Goal: Complete Application Form: Complete application form

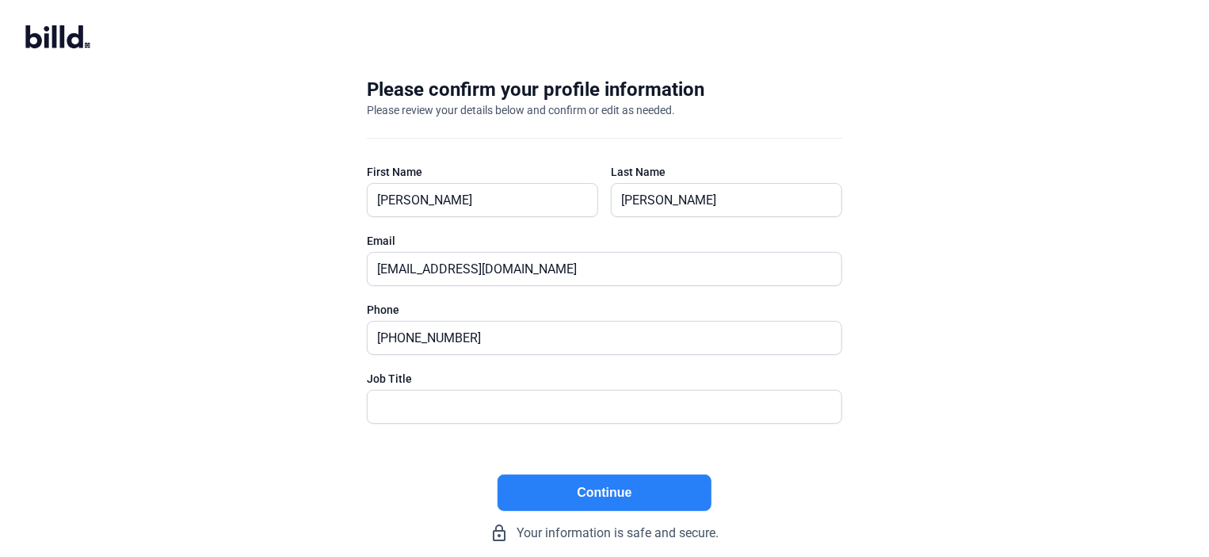
drag, startPoint x: 606, startPoint y: 487, endPoint x: 620, endPoint y: 487, distance: 14.3
click at [613, 487] on button "Continue" at bounding box center [605, 493] width 214 height 36
click at [744, 404] on input "text" at bounding box center [596, 407] width 456 height 32
type input "Owner"
click at [582, 494] on button "Continue" at bounding box center [605, 493] width 214 height 36
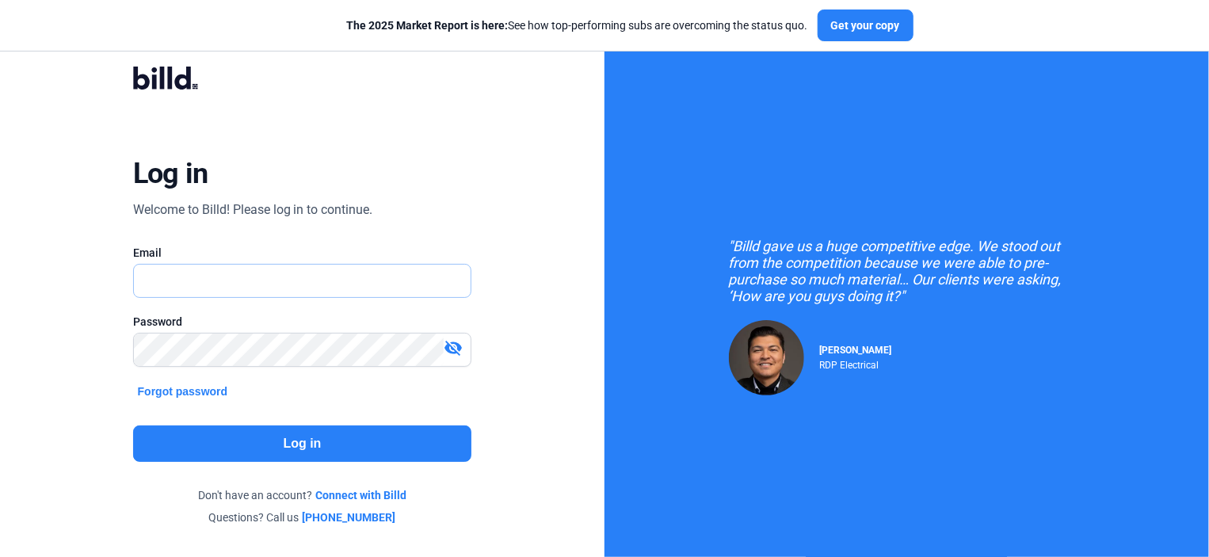
click at [326, 282] on input "text" at bounding box center [303, 281] width 338 height 32
type input "[EMAIL_ADDRESS][DOMAIN_NAME]"
click at [326, 441] on button "Log in" at bounding box center [302, 443] width 339 height 36
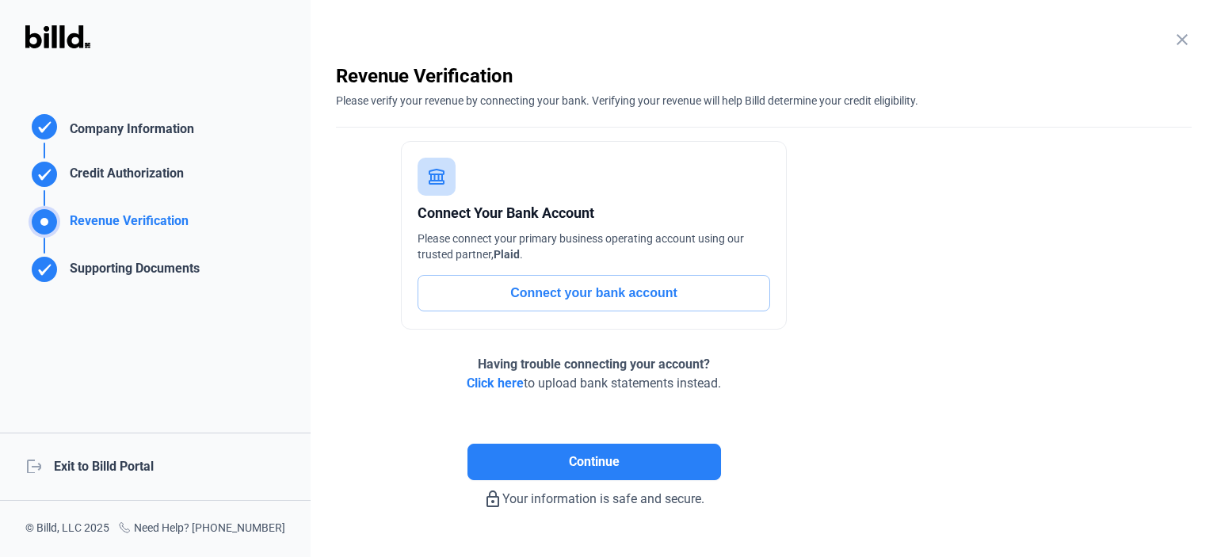
click at [504, 384] on span "Click here" at bounding box center [495, 383] width 57 height 15
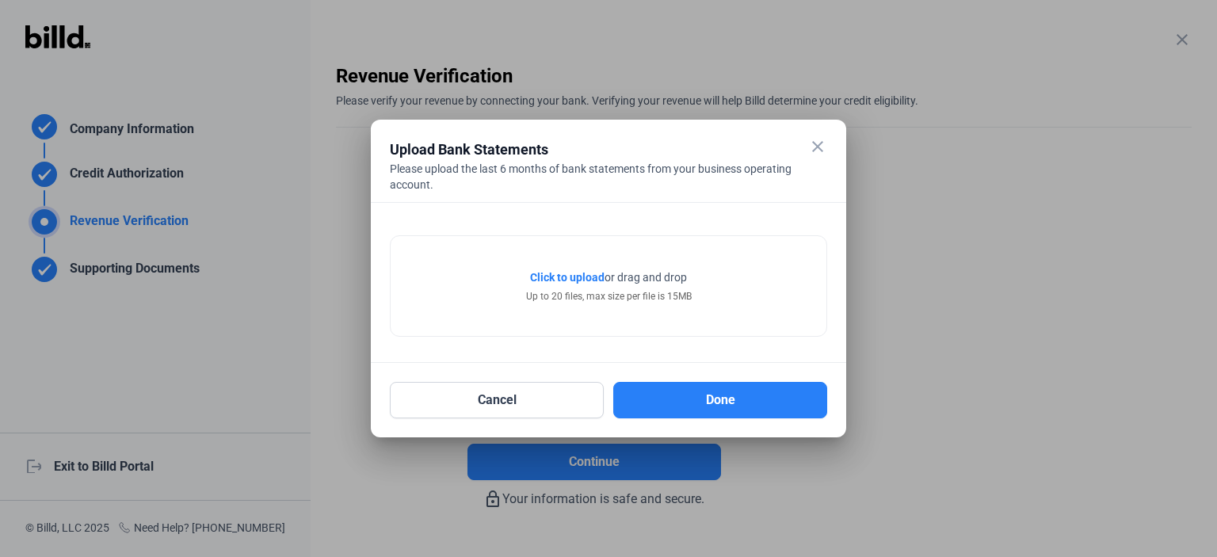
click at [578, 275] on span "Click to upload" at bounding box center [567, 277] width 74 height 13
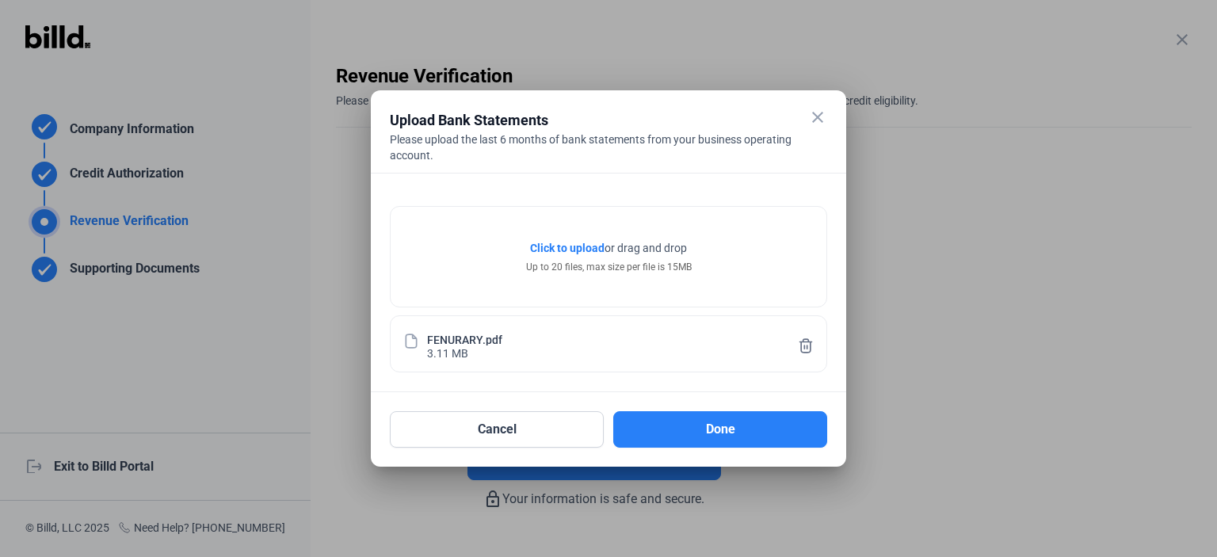
click at [555, 246] on span "Click to upload" at bounding box center [567, 248] width 74 height 13
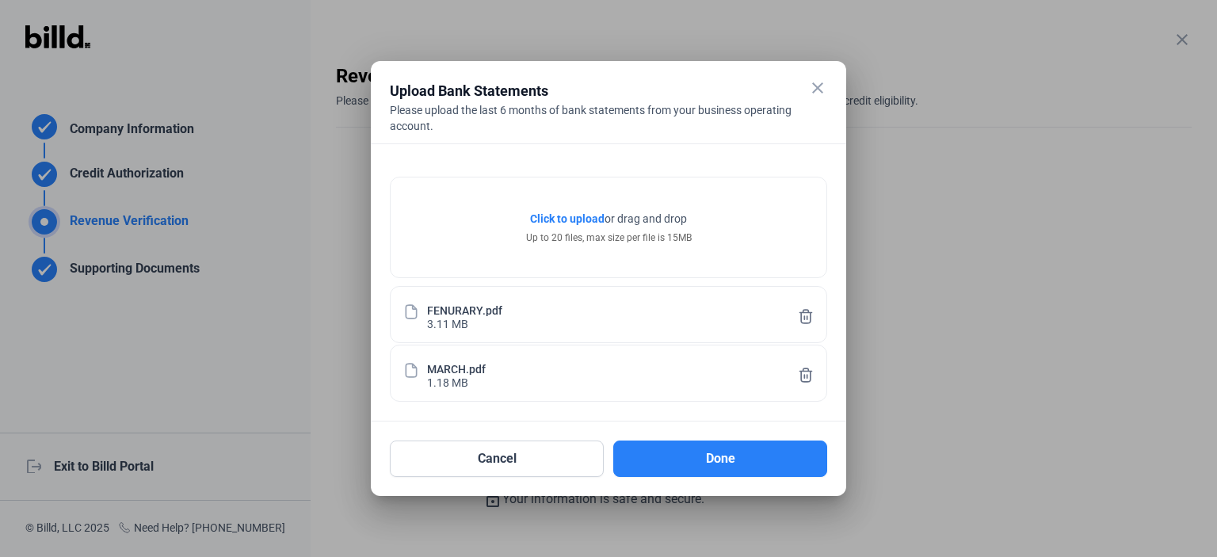
click at [579, 219] on span "Click to upload" at bounding box center [567, 218] width 74 height 13
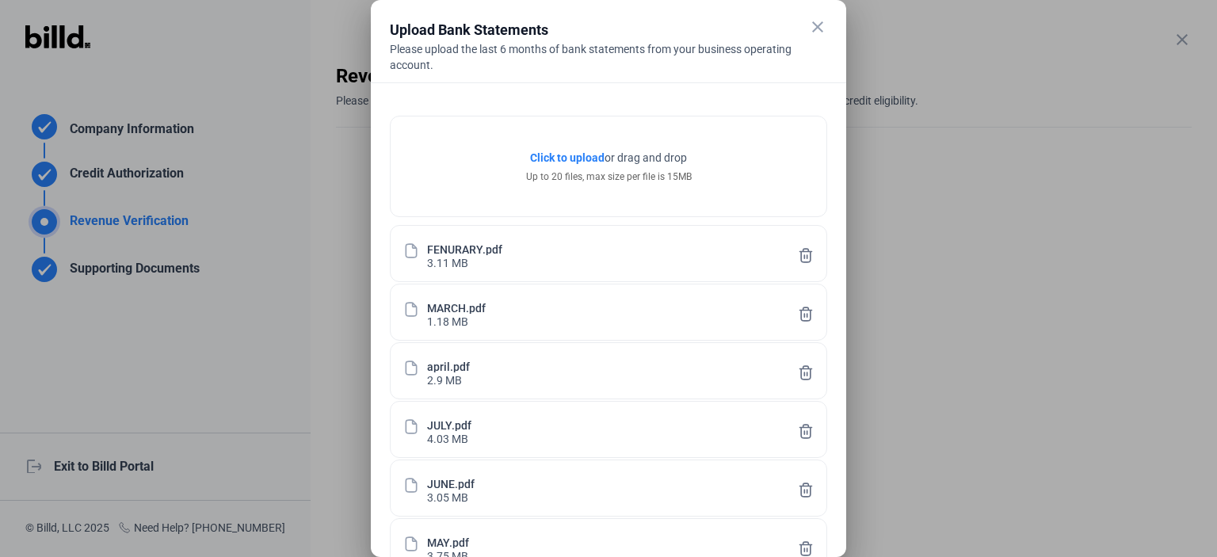
click at [1095, 197] on div at bounding box center [608, 278] width 1217 height 557
click at [586, 155] on span "Click to upload" at bounding box center [567, 157] width 74 height 13
click at [573, 257] on div "FENURARY.pdf 3.11 MB" at bounding box center [608, 253] width 379 height 30
click at [1002, 368] on div at bounding box center [608, 278] width 1217 height 557
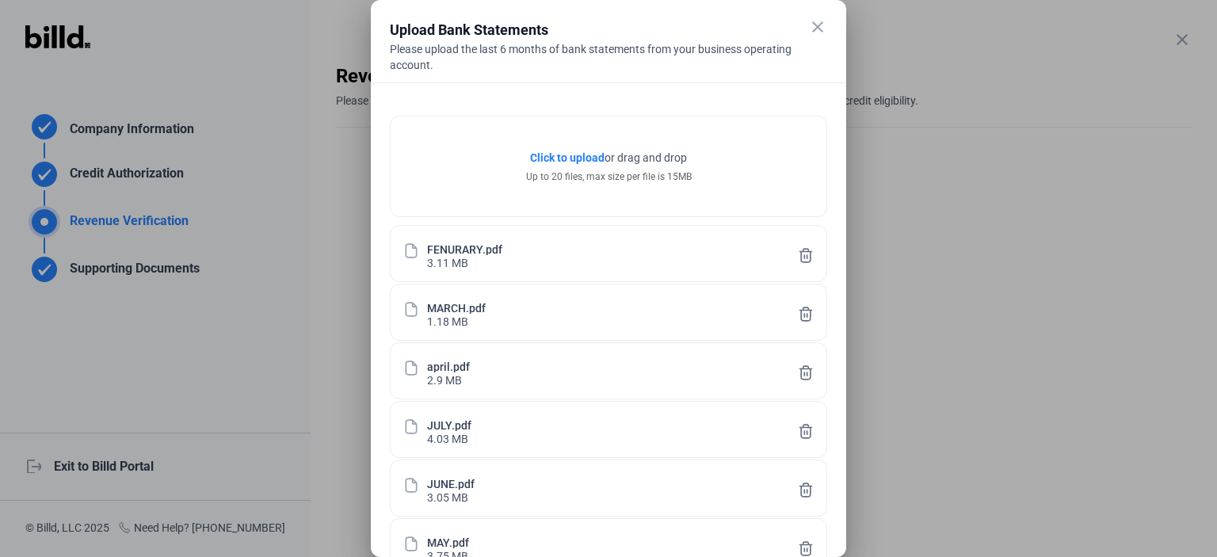
click at [1053, 421] on div at bounding box center [608, 278] width 1217 height 557
click at [36, 266] on div at bounding box center [608, 278] width 1217 height 557
click at [818, 30] on mat-icon "close" at bounding box center [817, 26] width 19 height 19
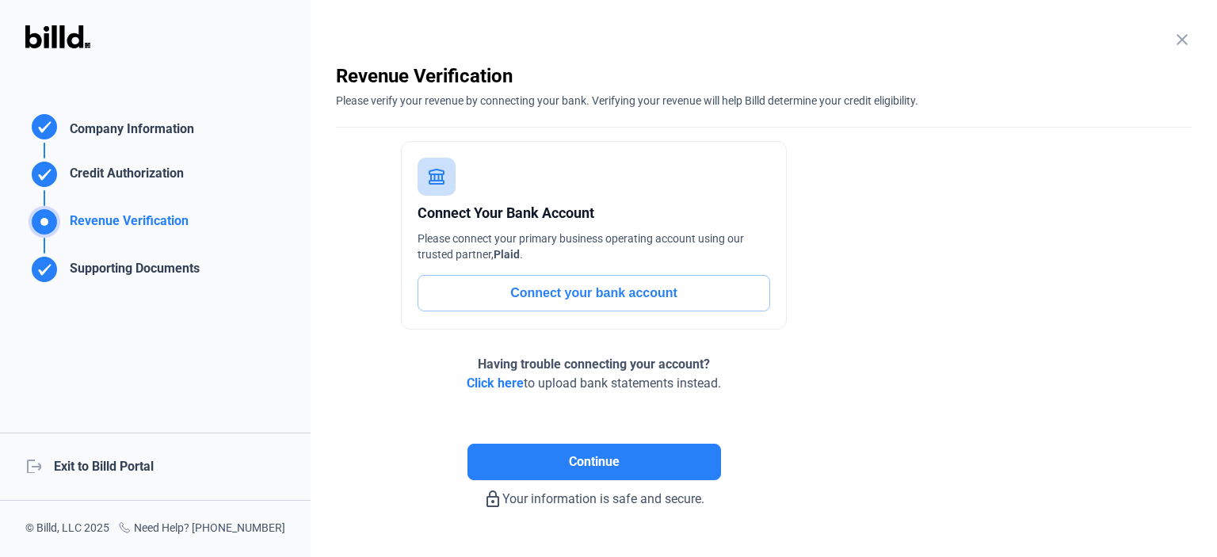
click at [513, 380] on span "Click here" at bounding box center [495, 383] width 57 height 15
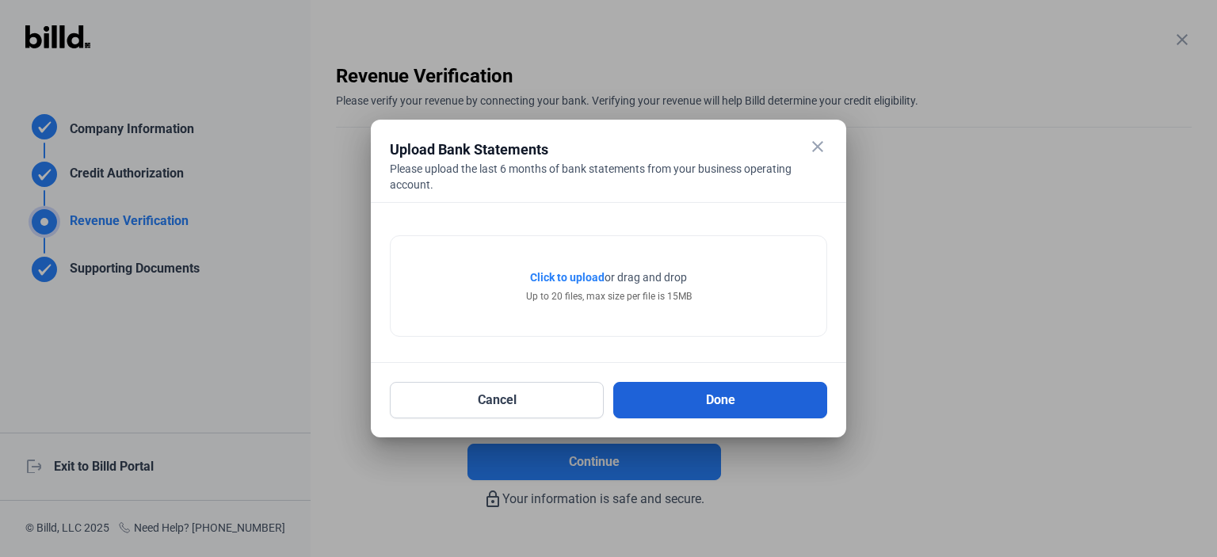
click at [691, 396] on button "Done" at bounding box center [720, 400] width 214 height 36
click at [561, 278] on span "Click to upload" at bounding box center [567, 277] width 74 height 13
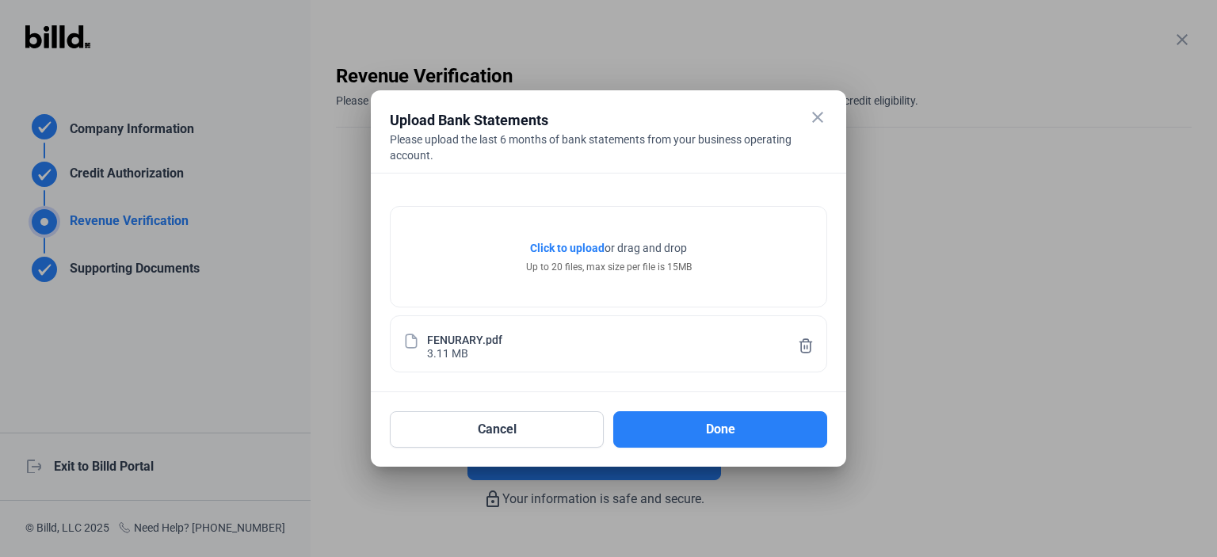
click at [562, 244] on span "Click to upload" at bounding box center [567, 248] width 74 height 13
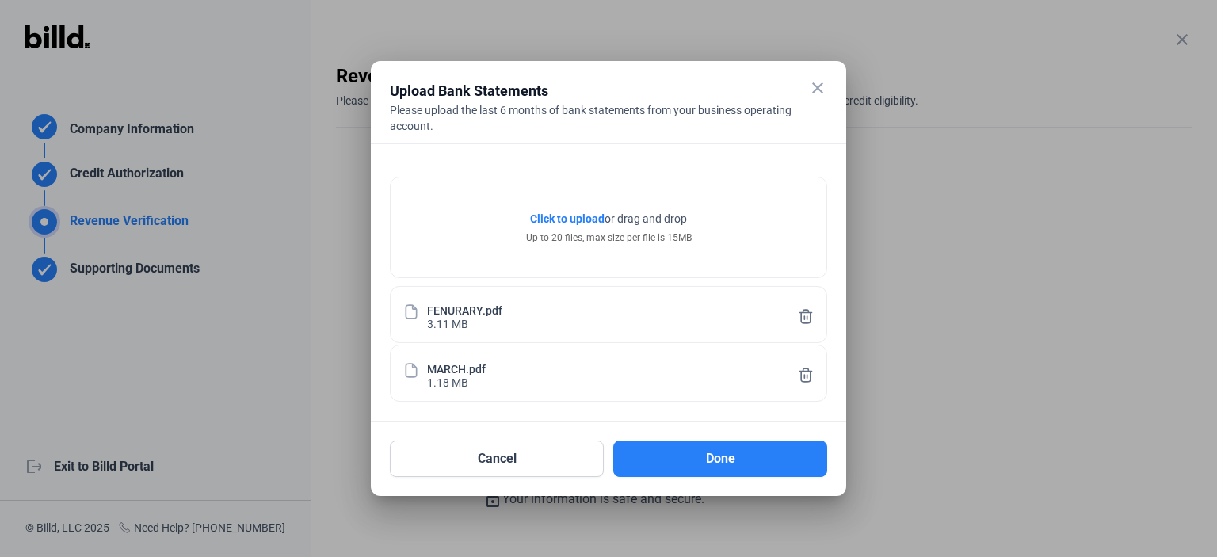
click at [585, 216] on span "Click to upload" at bounding box center [567, 218] width 74 height 13
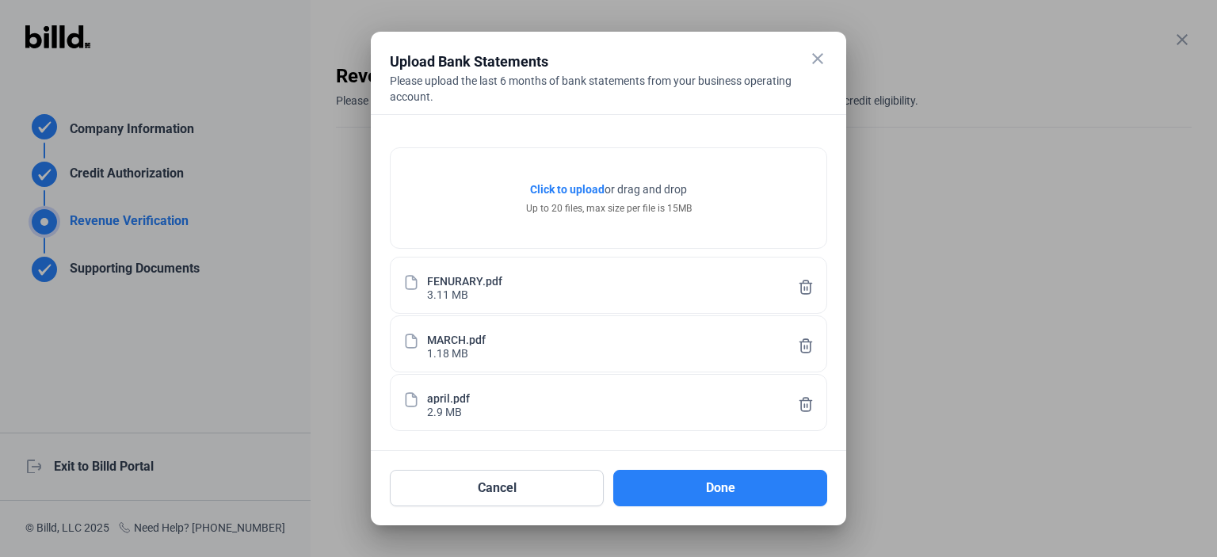
click at [589, 187] on span "Click to upload" at bounding box center [567, 189] width 74 height 13
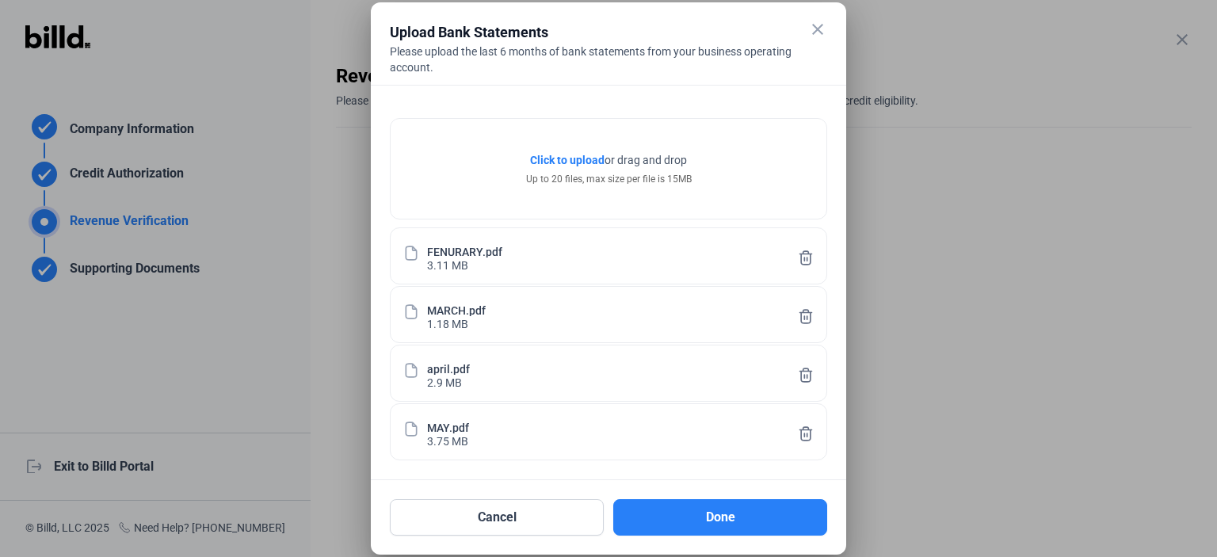
click at [557, 158] on span "Click to upload" at bounding box center [567, 160] width 74 height 13
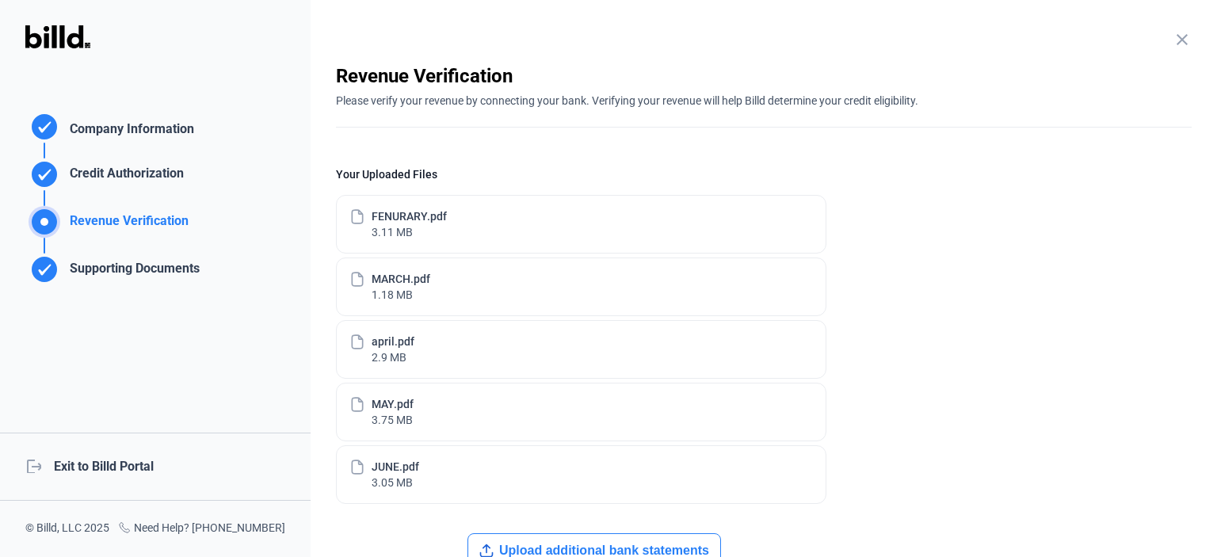
click at [545, 543] on button "Upload additional bank statements" at bounding box center [594, 550] width 254 height 35
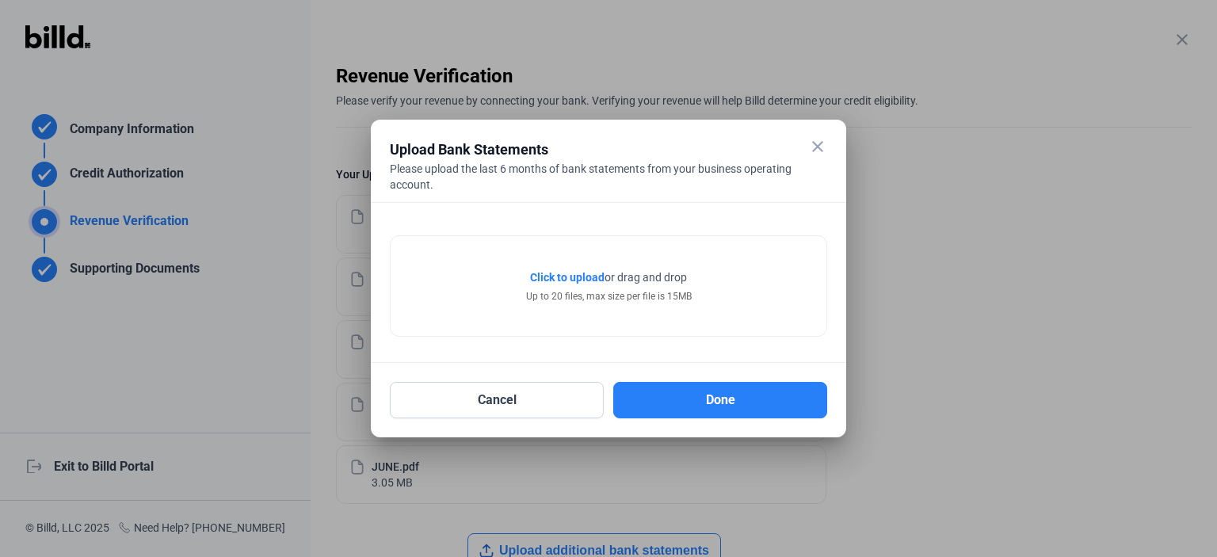
click at [578, 277] on span "Click to upload" at bounding box center [567, 277] width 74 height 13
click at [469, 261] on div "Click to upload Tap to upload or drag and drop Up to 20 files, max size per fil…" at bounding box center [609, 286] width 436 height 100
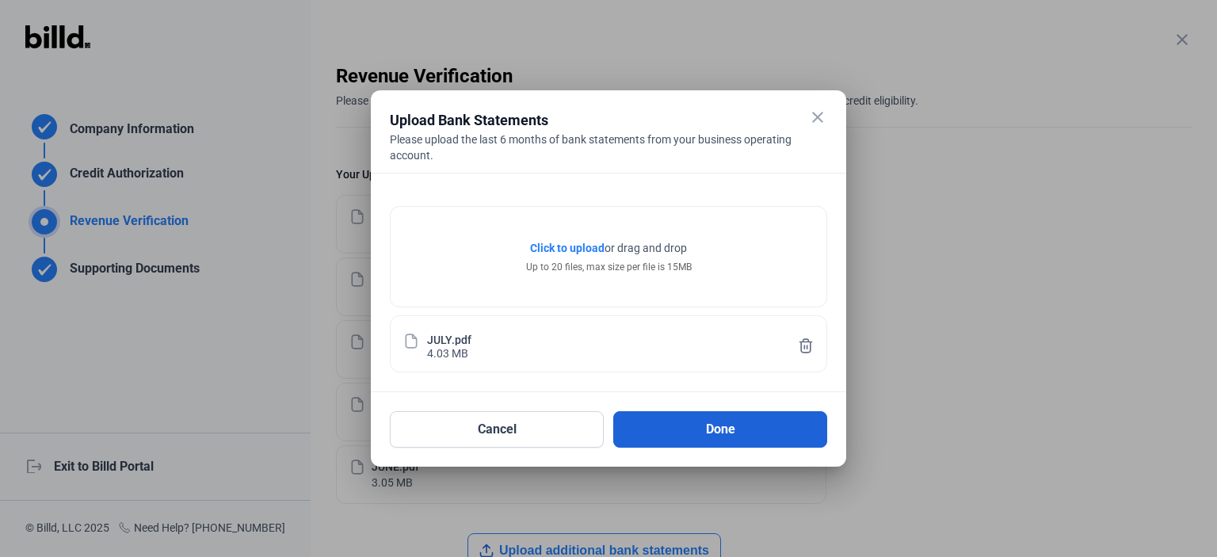
click at [680, 424] on button "Done" at bounding box center [720, 429] width 214 height 36
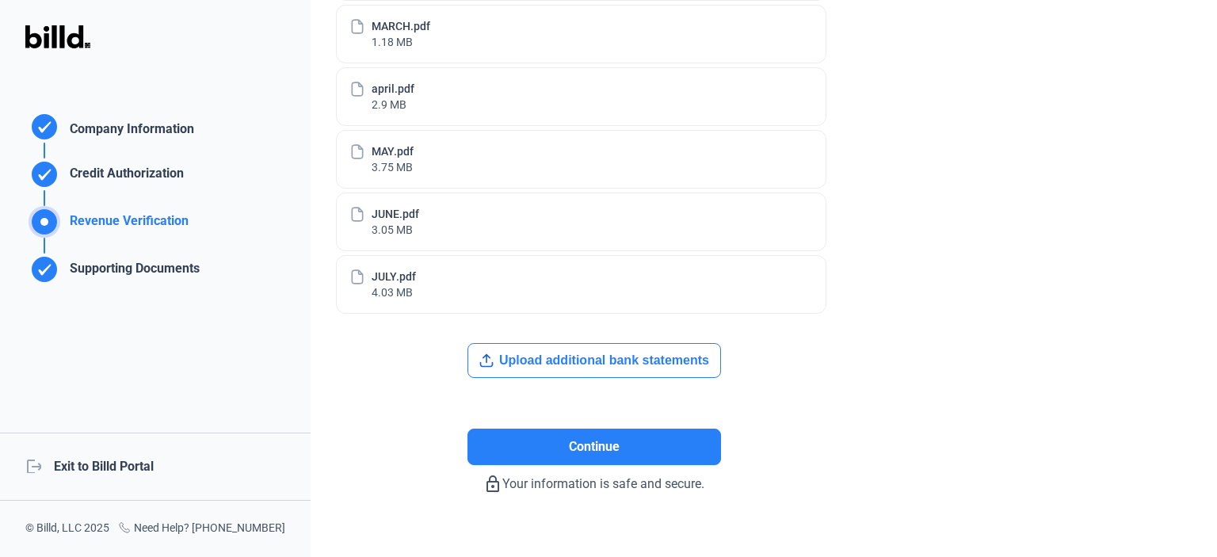
scroll to position [274, 0]
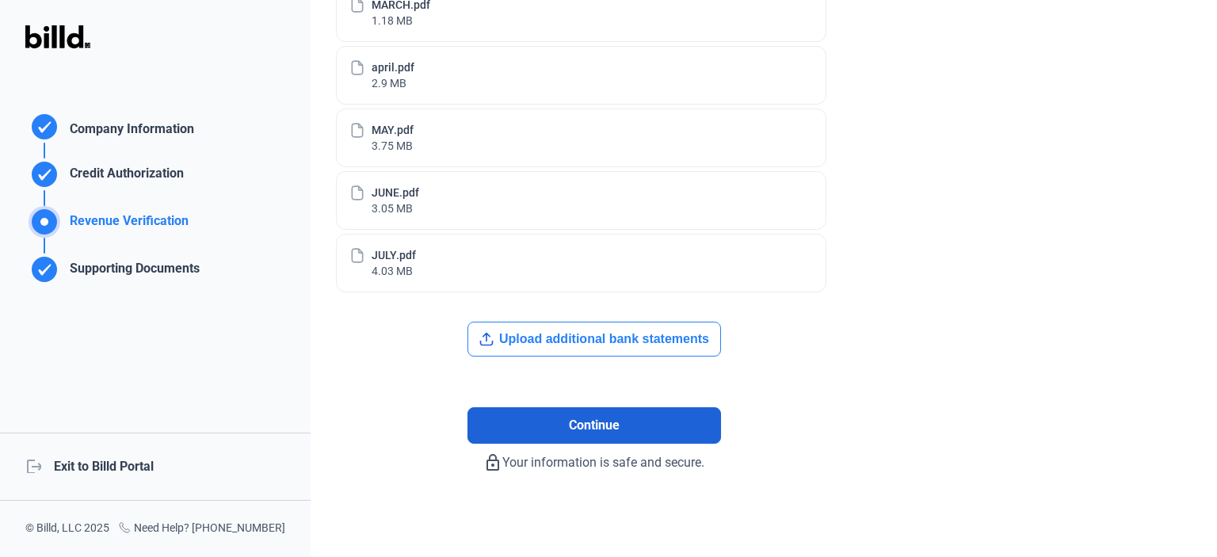
click at [563, 418] on button "Continue" at bounding box center [594, 425] width 254 height 36
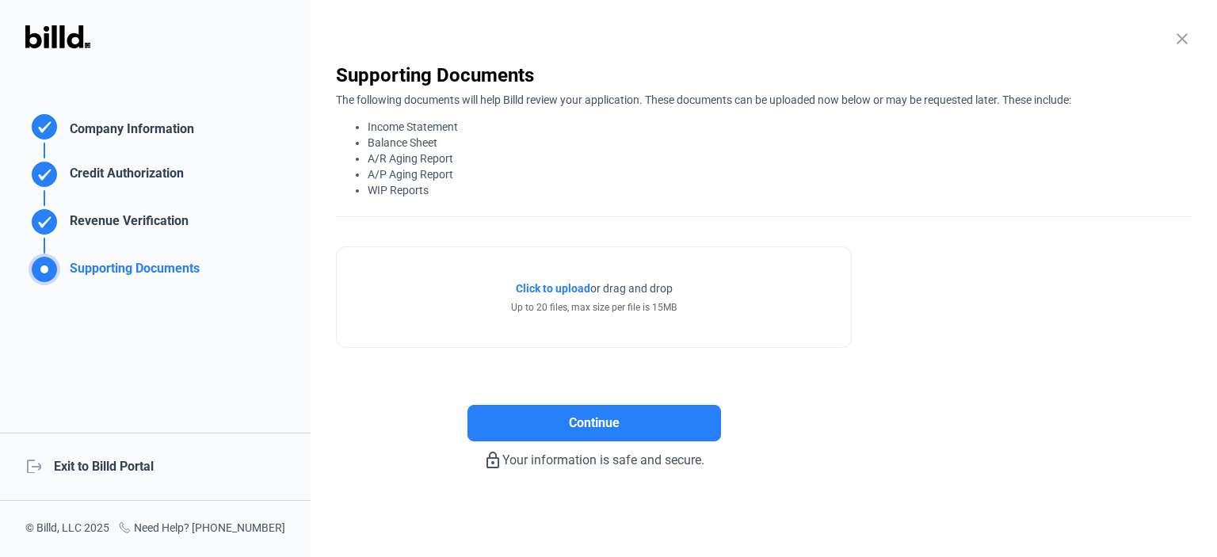
scroll to position [0, 0]
click at [563, 418] on button "Continue" at bounding box center [594, 424] width 254 height 36
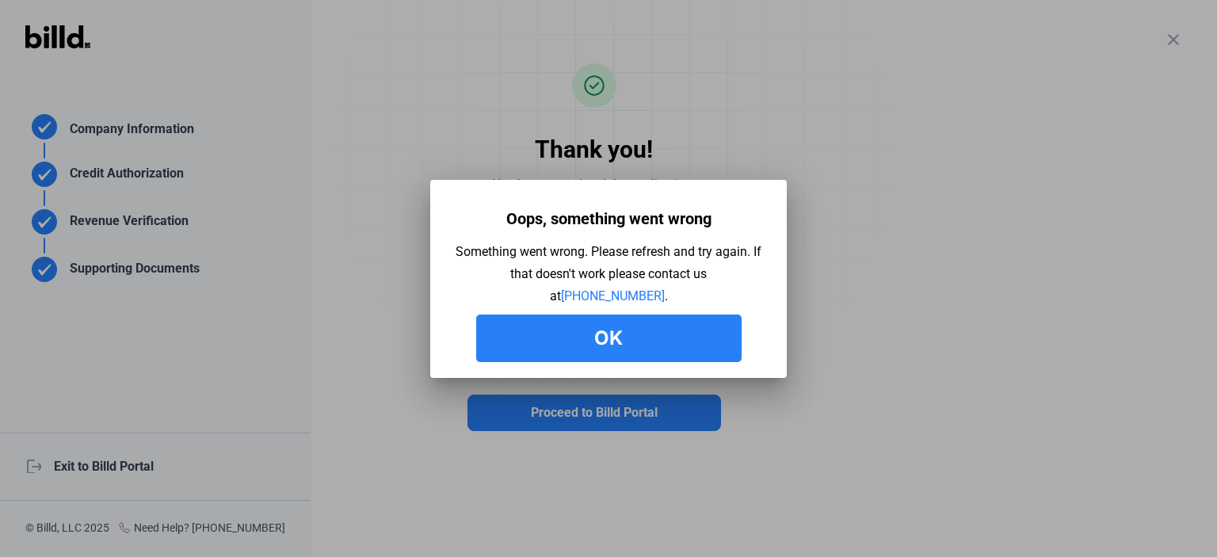
click at [612, 334] on button "Ok" at bounding box center [608, 339] width 265 height 48
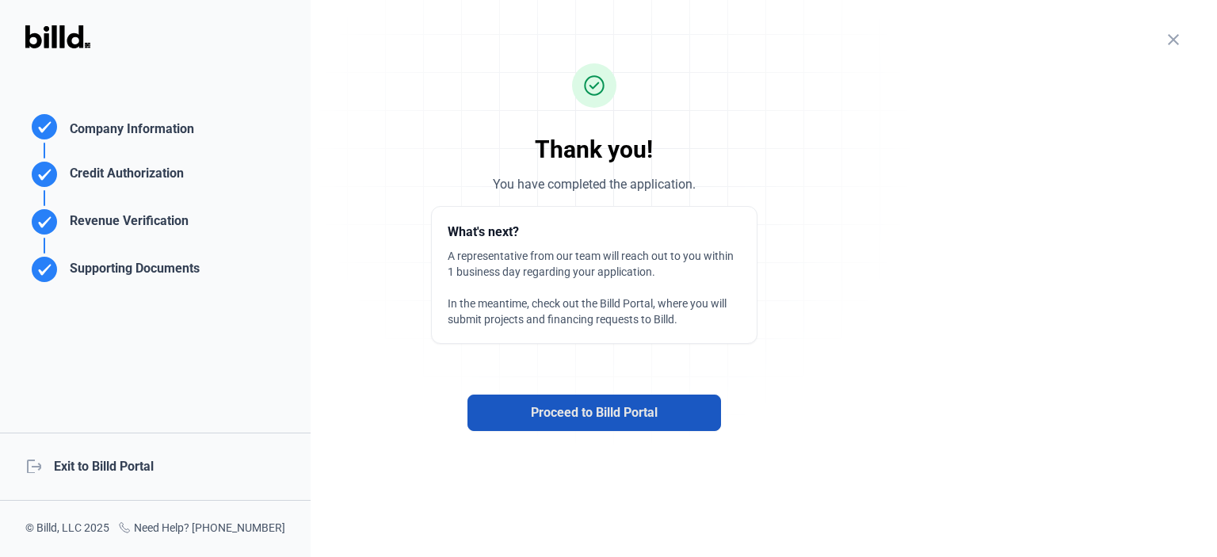
click at [624, 416] on span "Proceed to Billd Portal" at bounding box center [594, 412] width 127 height 19
